Goal: Find contact information

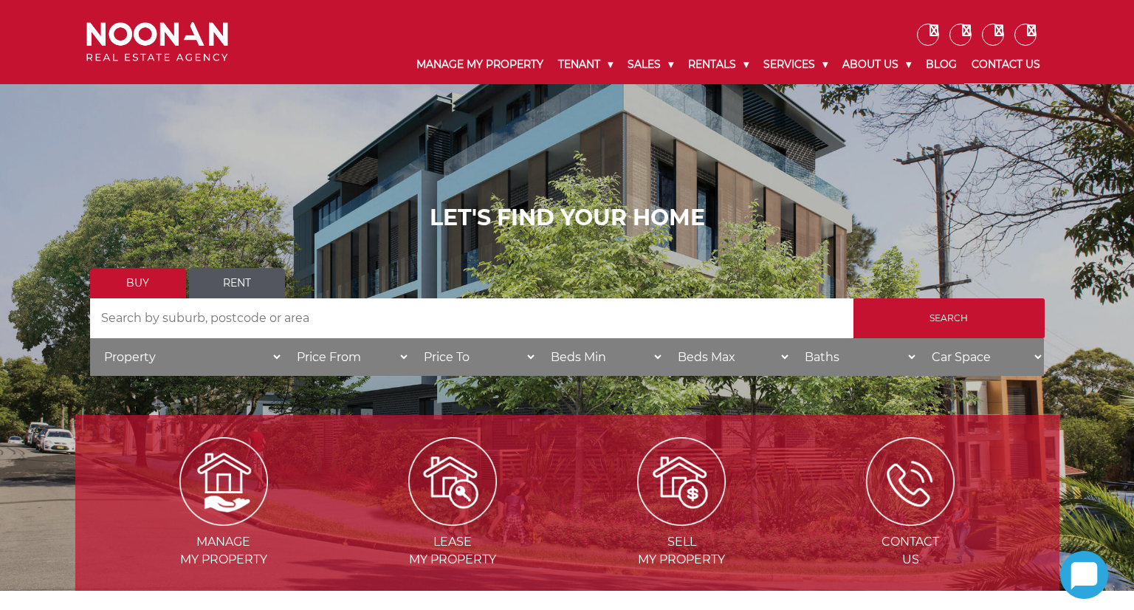
click at [1001, 68] on link "Contact Us" at bounding box center [1005, 65] width 83 height 38
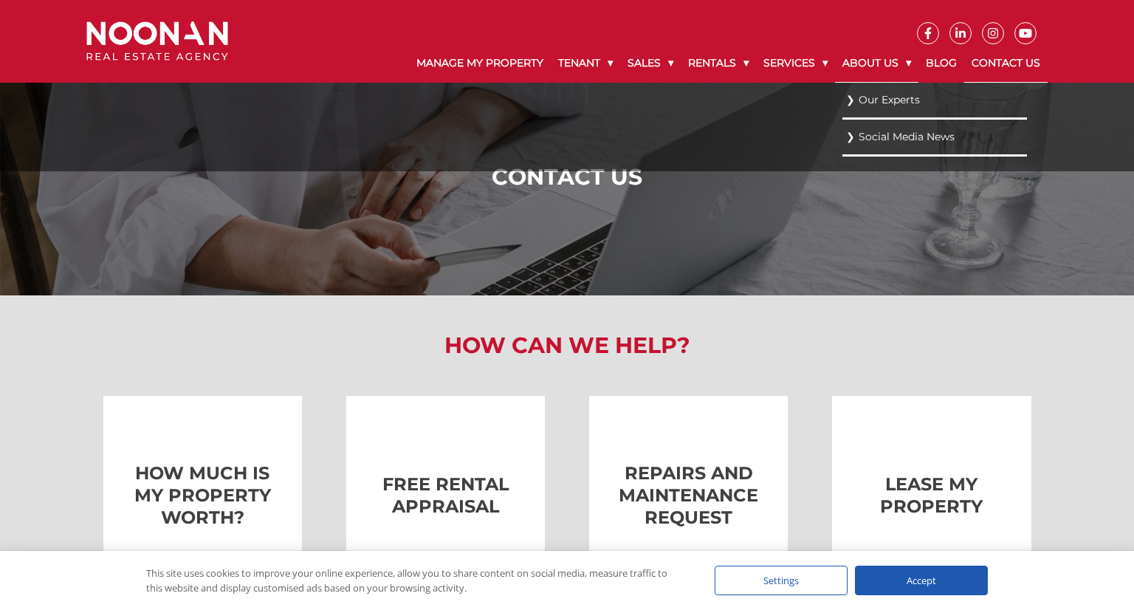
click at [877, 66] on link "About Us" at bounding box center [876, 63] width 83 height 38
